Goal: Transaction & Acquisition: Obtain resource

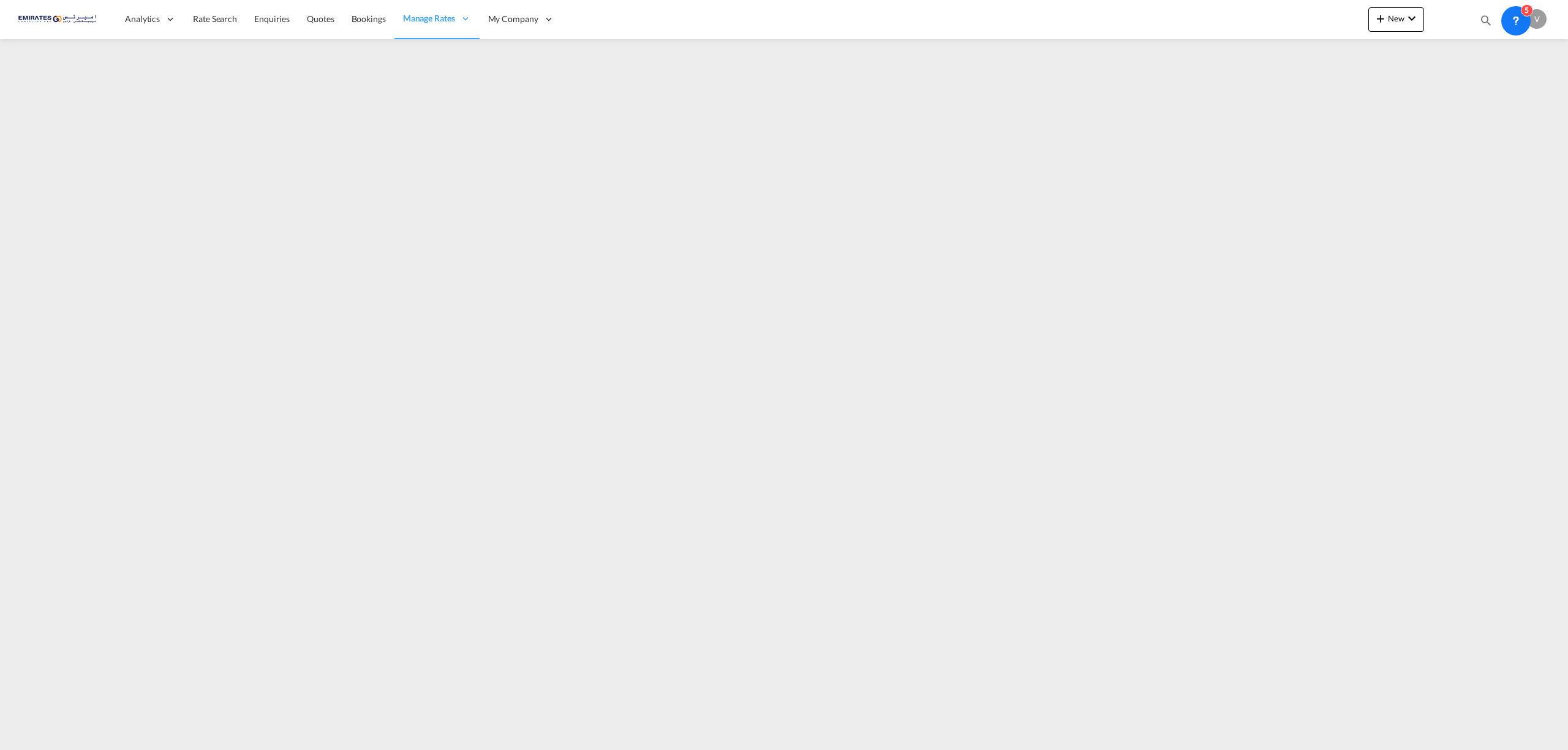
click at [208, 25] on span "Rate Search" at bounding box center [214, 19] width 44 height 12
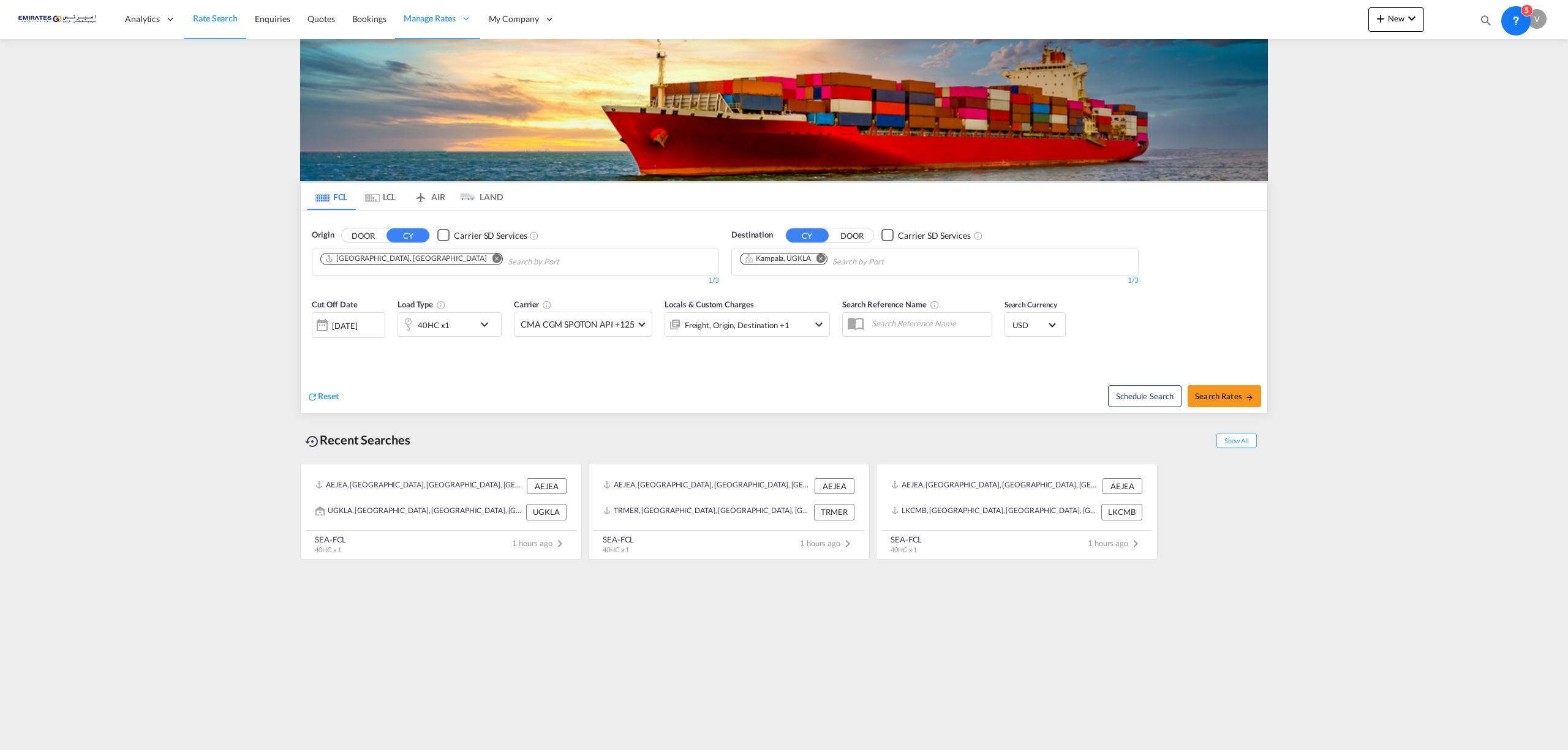
click at [824, 261] on md-icon "Remove" at bounding box center [821, 257] width 9 height 9
type input "kara"
click at [758, 318] on div "[PERSON_NAME] [GEOGRAPHIC_DATA] PKKHI" at bounding box center [835, 334] width 232 height 37
click at [325, 324] on div at bounding box center [323, 324] width 20 height 25
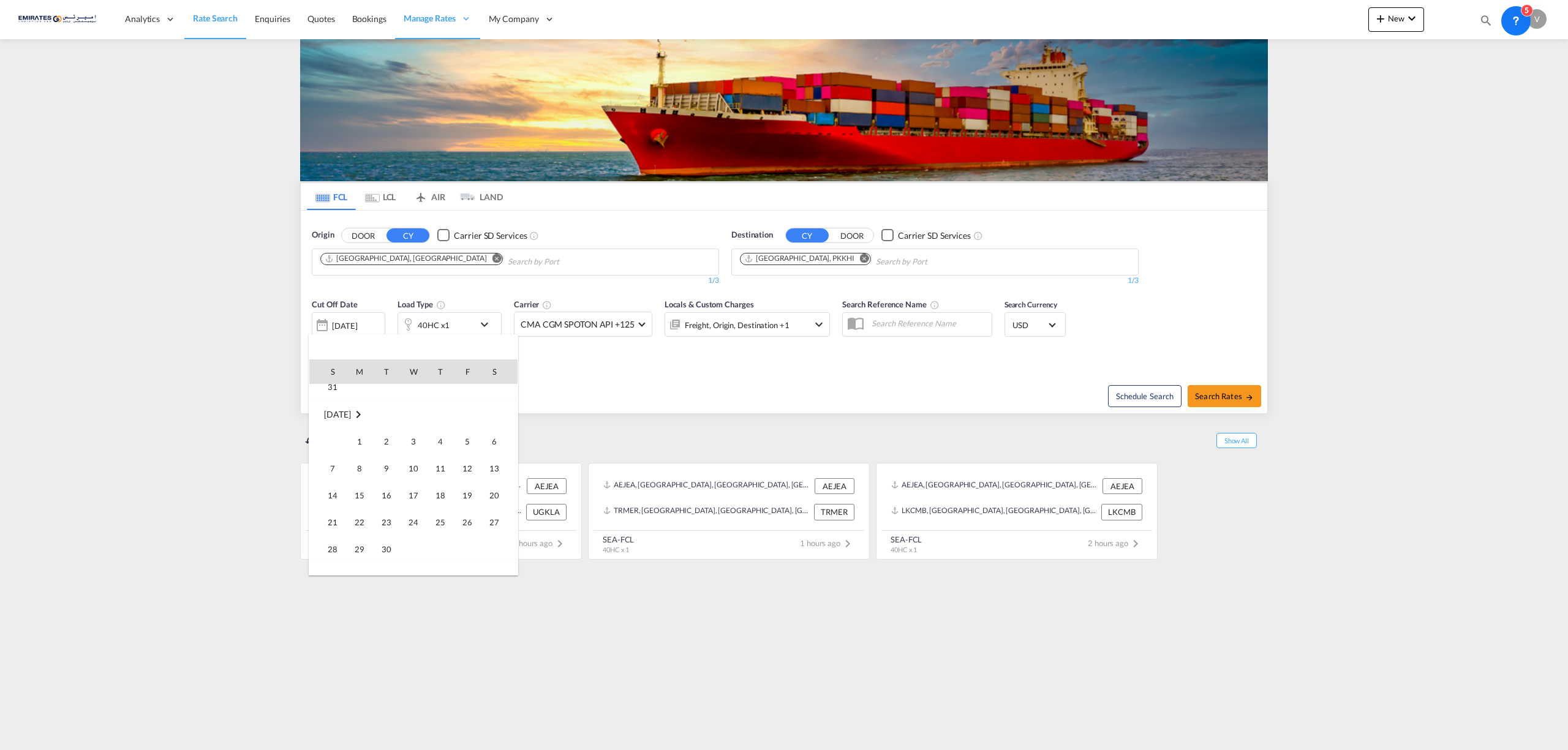
scroll to position [163, 0]
click at [358, 432] on span "1" at bounding box center [359, 424] width 25 height 25
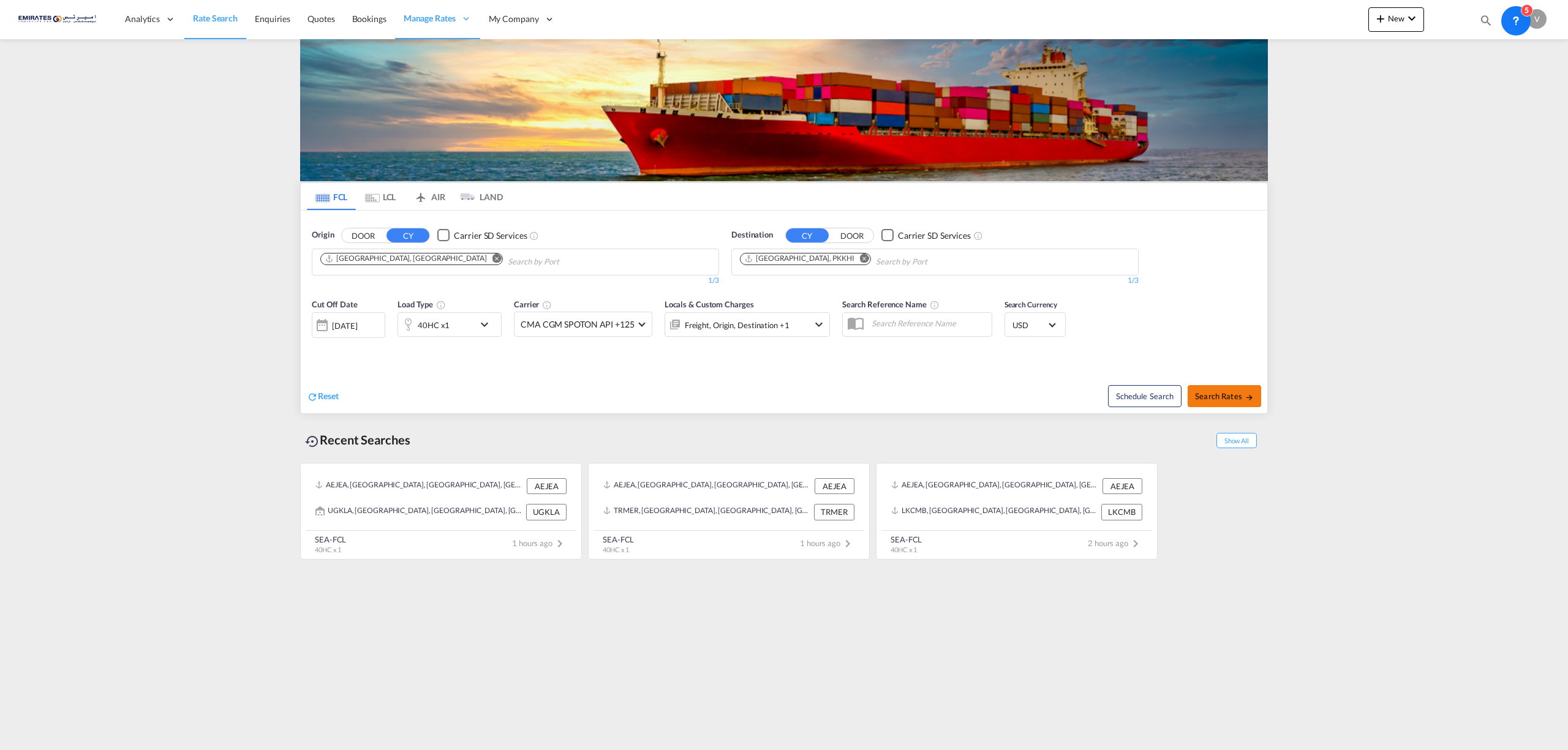
click at [1223, 397] on span "Search Rates" at bounding box center [1224, 396] width 59 height 10
type input "[GEOGRAPHIC_DATA] to PKKHI / [DATE]"
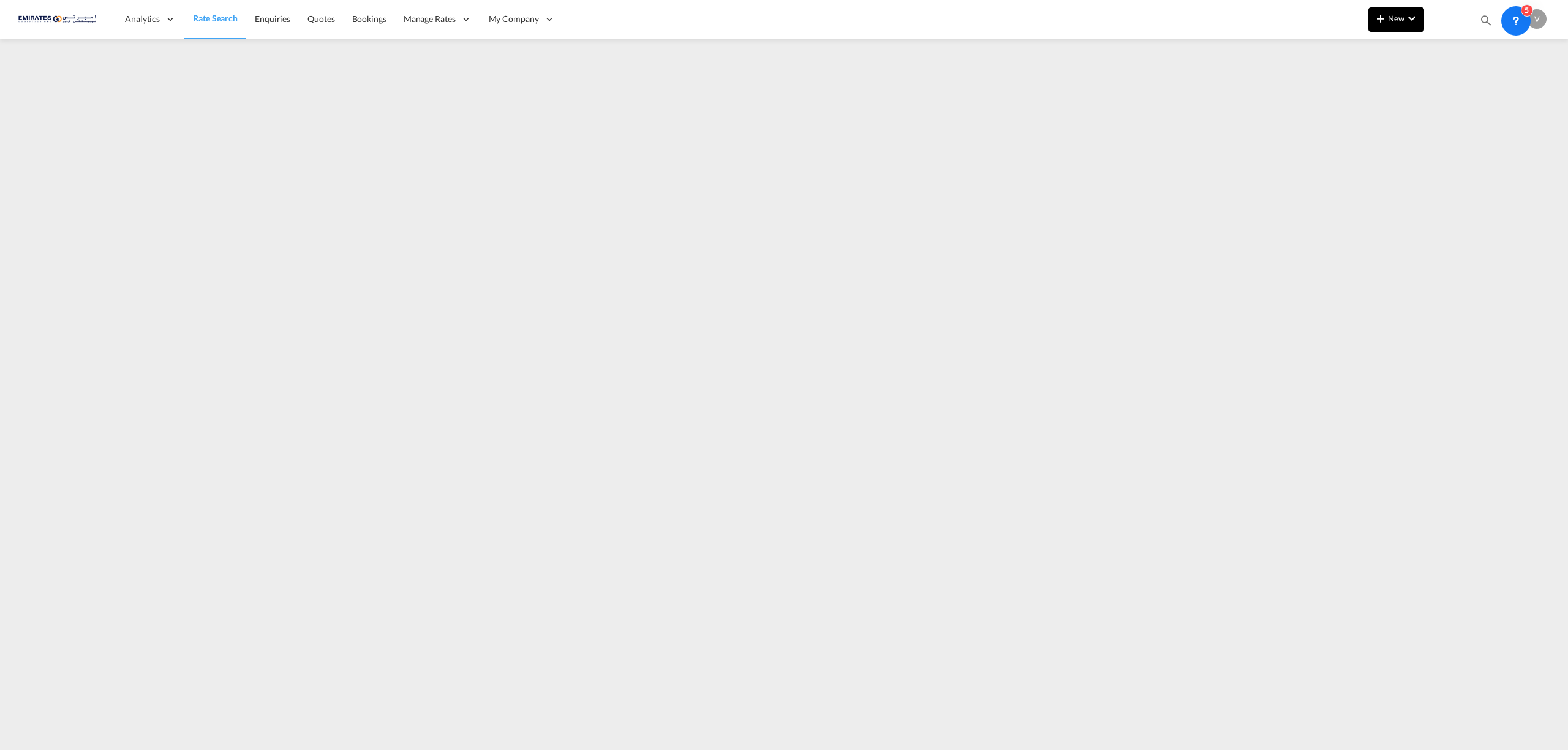
click at [1401, 20] on span "New" at bounding box center [1395, 19] width 46 height 10
click at [1453, 88] on span "Ratesheet" at bounding box center [1447, 91] width 14 height 25
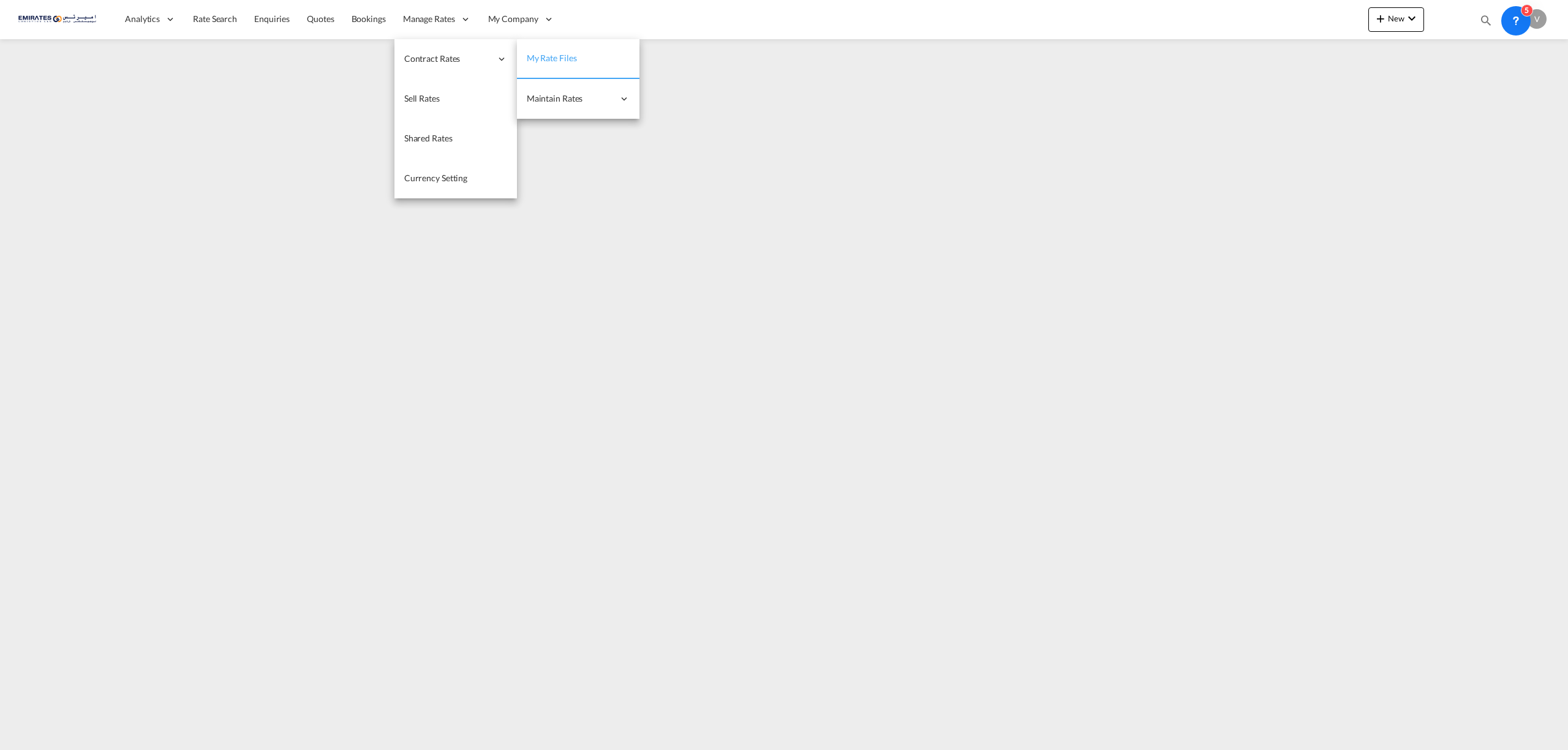
click at [566, 57] on span "My Rate Files" at bounding box center [552, 58] width 51 height 10
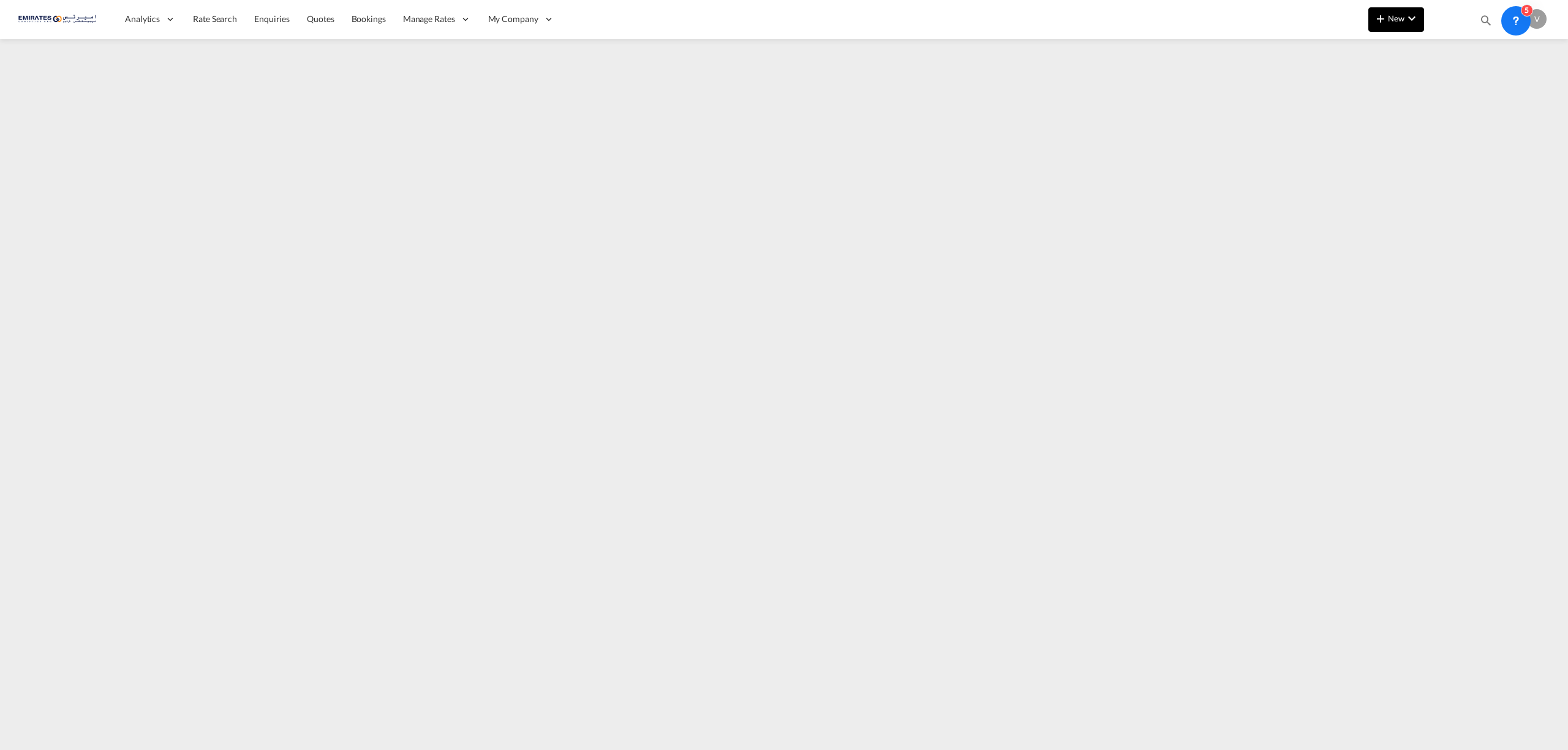
click at [1388, 20] on span "New" at bounding box center [1395, 19] width 46 height 10
click at [1453, 88] on span "Ratesheet" at bounding box center [1447, 91] width 14 height 25
click at [208, 20] on span "Rate Search" at bounding box center [214, 19] width 44 height 10
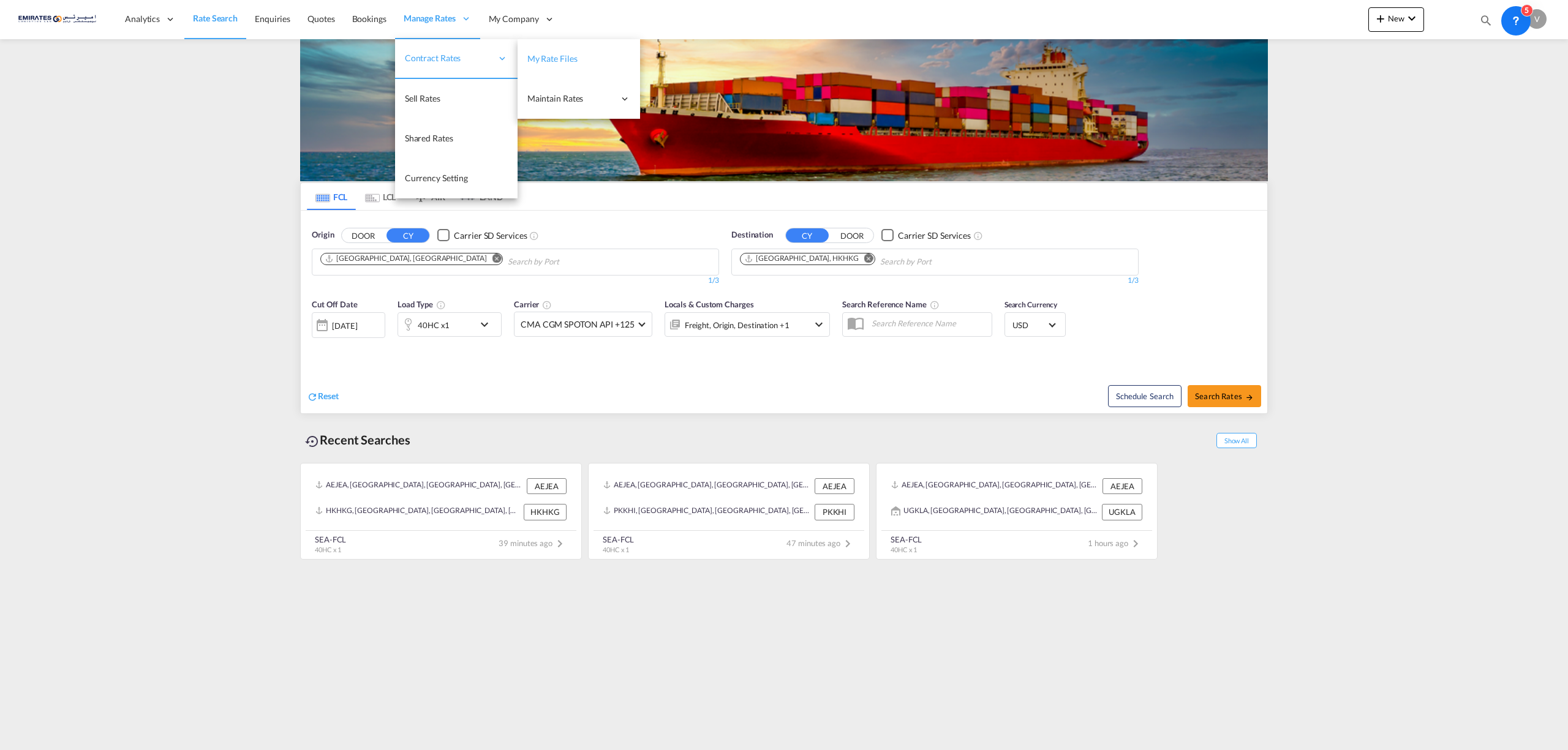
click at [574, 57] on span "My Rate Files" at bounding box center [552, 59] width 51 height 10
